Goal: Check status

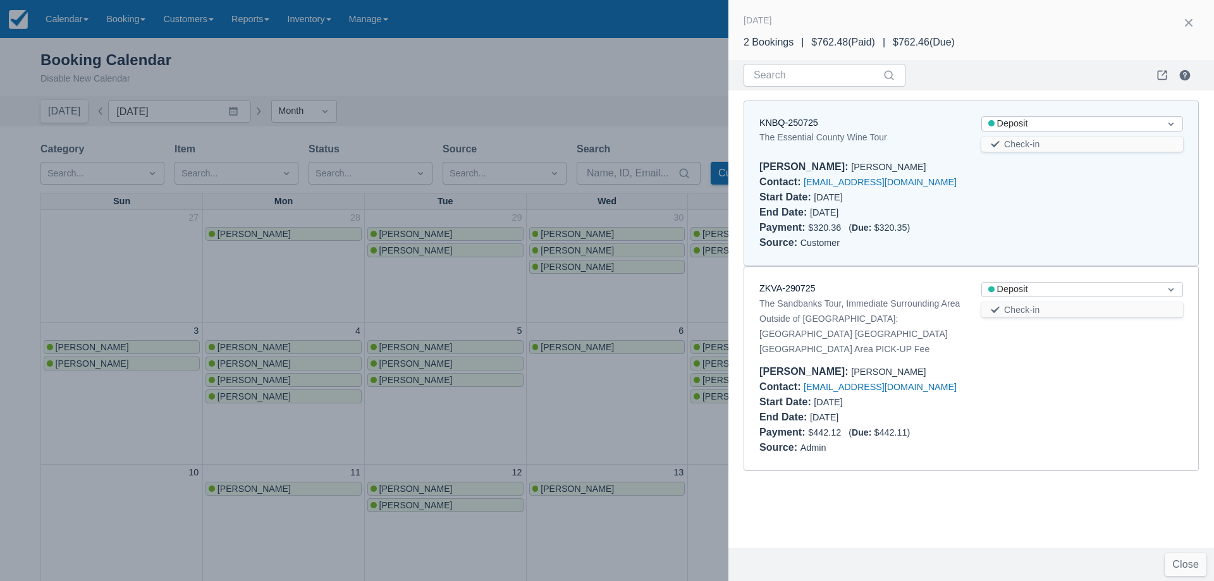
scroll to position [379, 0]
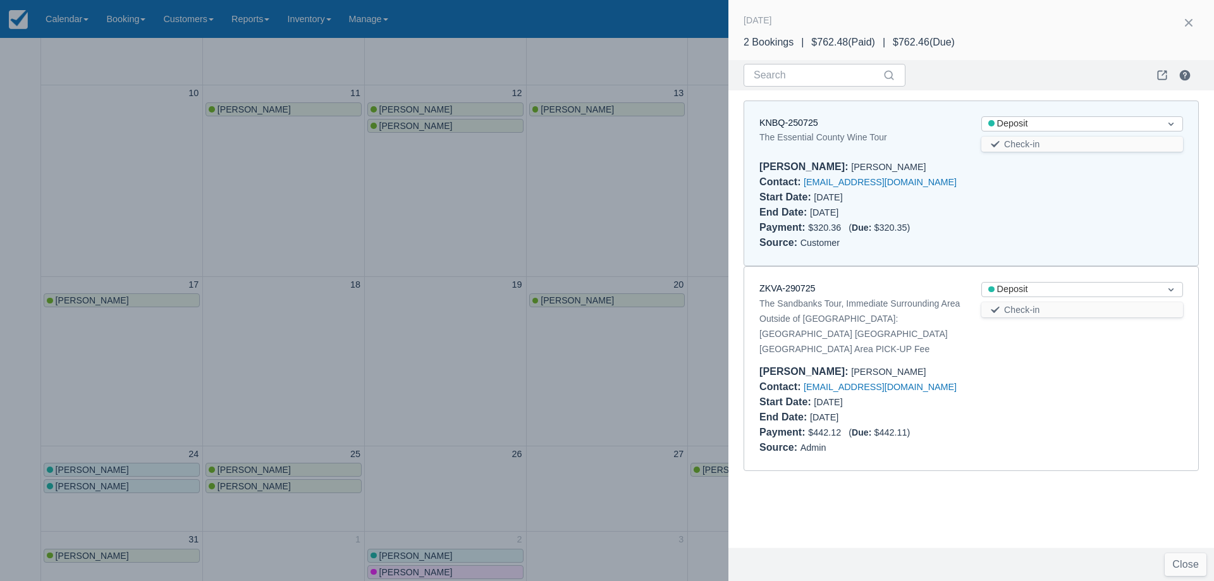
click at [332, 373] on div at bounding box center [607, 290] width 1214 height 581
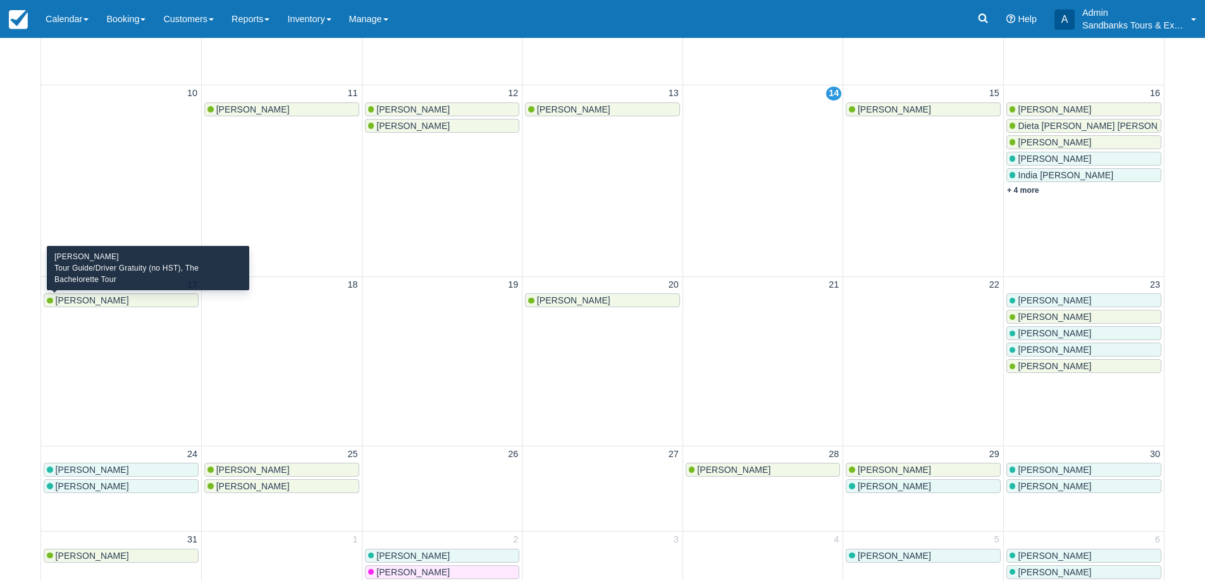
click at [85, 303] on span "[PERSON_NAME]" at bounding box center [92, 300] width 73 height 10
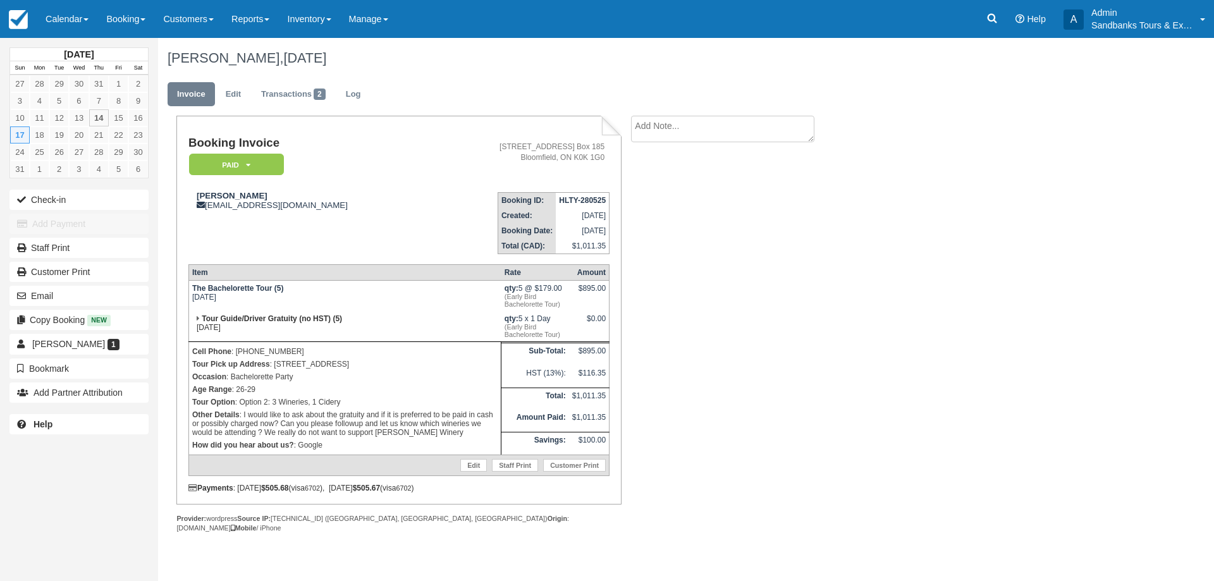
click at [604, 317] on div "$0.00" at bounding box center [589, 323] width 34 height 19
